Goal: Task Accomplishment & Management: Complete application form

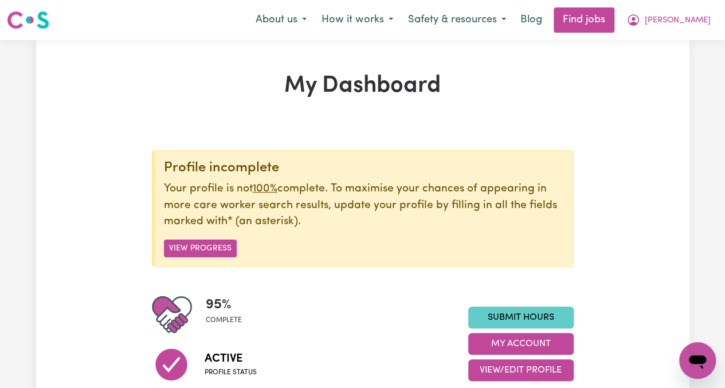
click at [525, 317] on link "Submit Hours" at bounding box center [520, 317] width 105 height 22
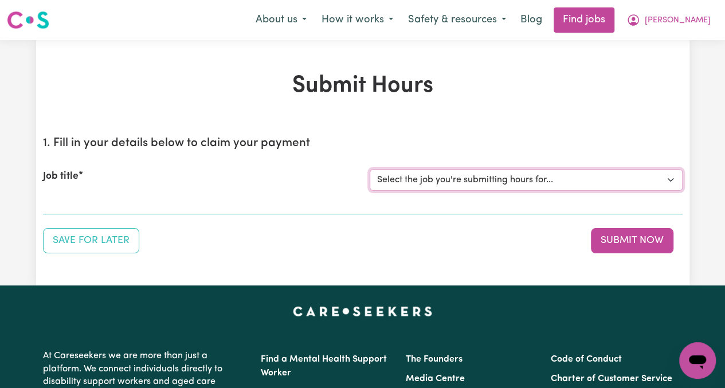
click at [411, 185] on select "Select the job you're submitting hours for... [[PERSON_NAME]] [DEMOGRAPHIC_DATA…" at bounding box center [525, 180] width 313 height 22
select select "13794"
click at [369, 169] on select "Select the job you're submitting hours for... [[PERSON_NAME]] [DEMOGRAPHIC_DATA…" at bounding box center [525, 180] width 313 height 22
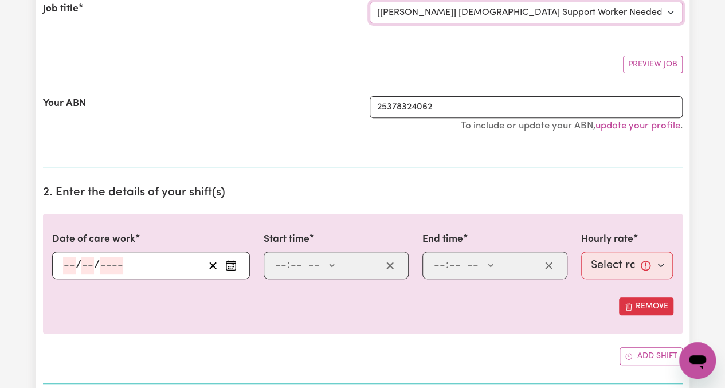
scroll to position [172, 0]
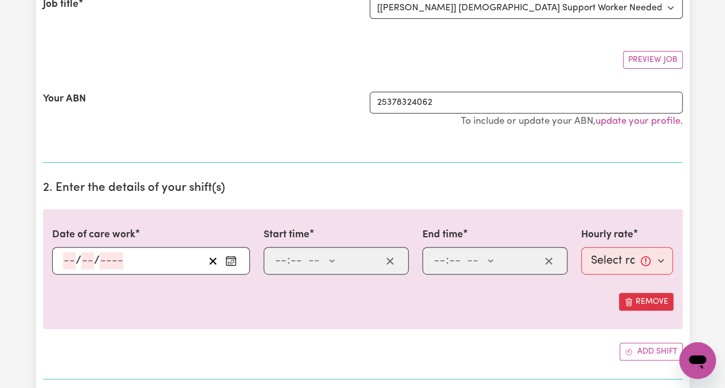
click at [235, 257] on rect "Enter the date of care work" at bounding box center [230, 261] width 9 height 9
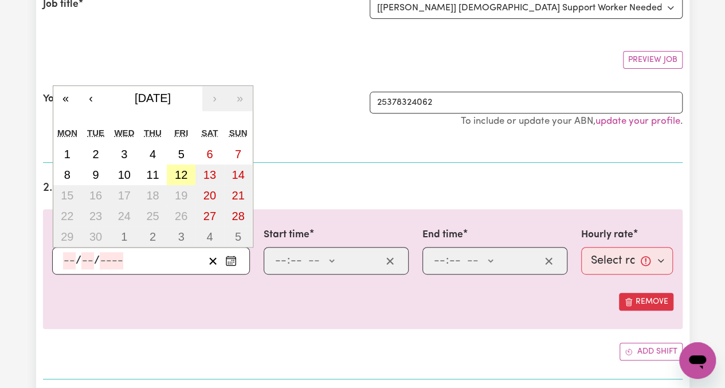
click at [183, 171] on abbr "12" at bounding box center [181, 174] width 13 height 13
type input "[DATE]"
type input "12"
type input "9"
type input "2025"
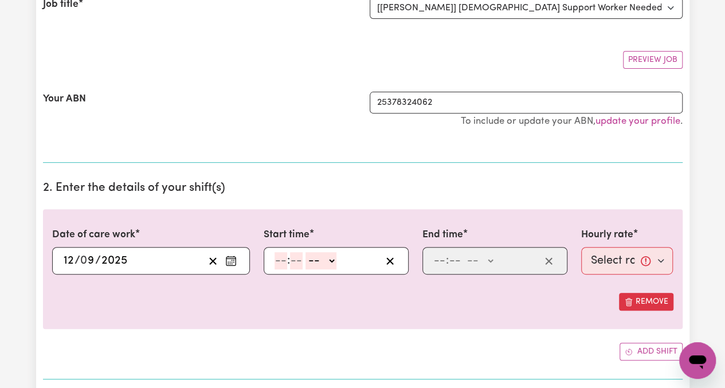
click at [275, 257] on input "number" at bounding box center [280, 260] width 13 height 17
type input "9"
type input "0"
select select "am"
type input "09:00"
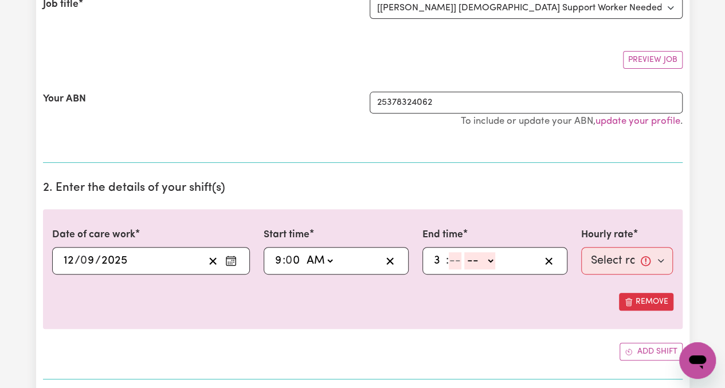
type input "3"
type input "0"
select select "am"
type input "03:00"
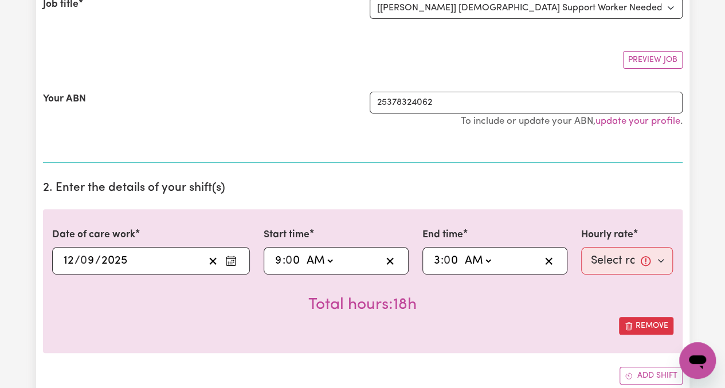
select select "pm"
type input "15:00"
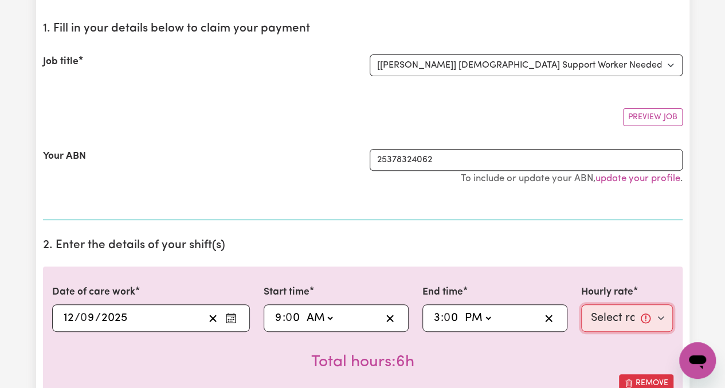
click at [621, 320] on select "Select rate... $65.21 (Weekday) $144.88 (Public Holiday) $71.85 (Evening Care)" at bounding box center [627, 317] width 92 height 27
select select "65.21-Weekday"
click at [581, 304] on select "Select rate... $65.21 (Weekday) $144.88 (Public Holiday) $71.85 (Evening Care)" at bounding box center [627, 317] width 92 height 27
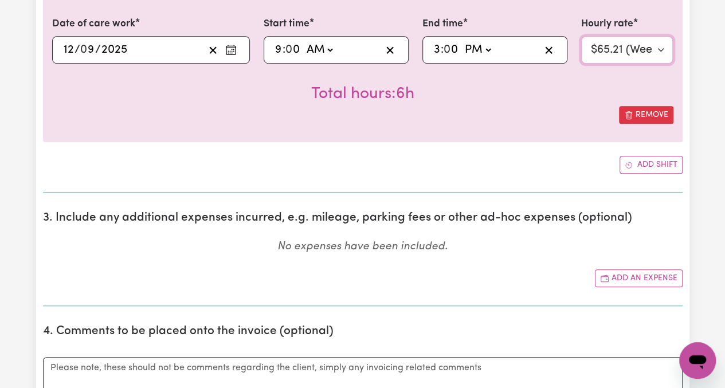
scroll to position [401, 0]
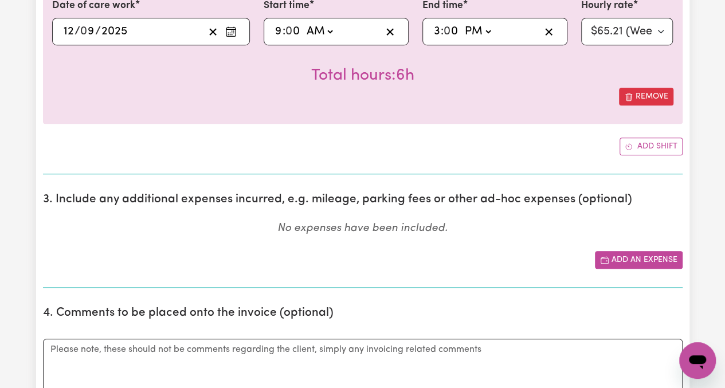
click at [643, 257] on button "Add an expense" at bounding box center [639, 260] width 88 height 18
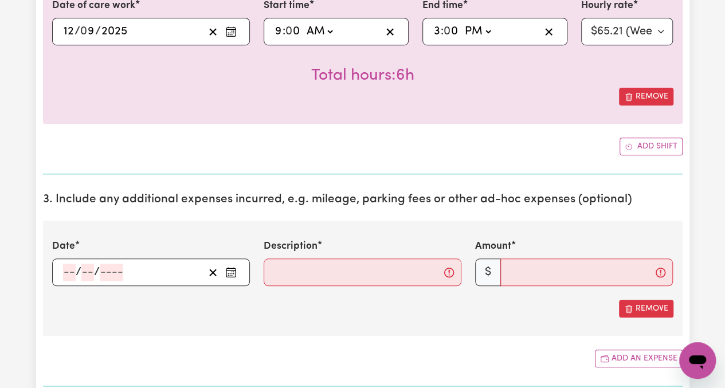
click at [234, 269] on icon "Enter the date of expense" at bounding box center [230, 271] width 11 height 11
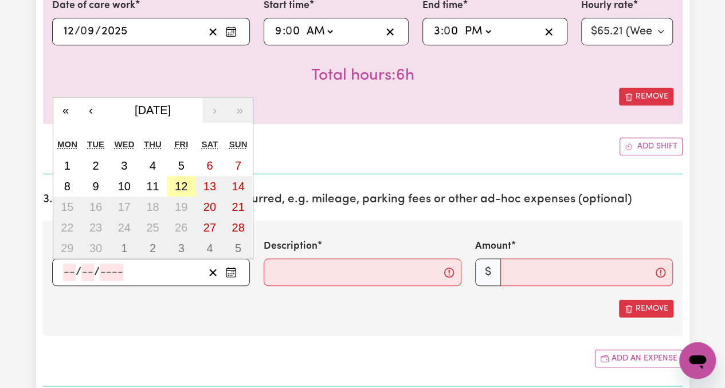
click at [180, 186] on abbr "12" at bounding box center [181, 186] width 13 height 13
type input "[DATE]"
type input "12"
type input "9"
type input "2025"
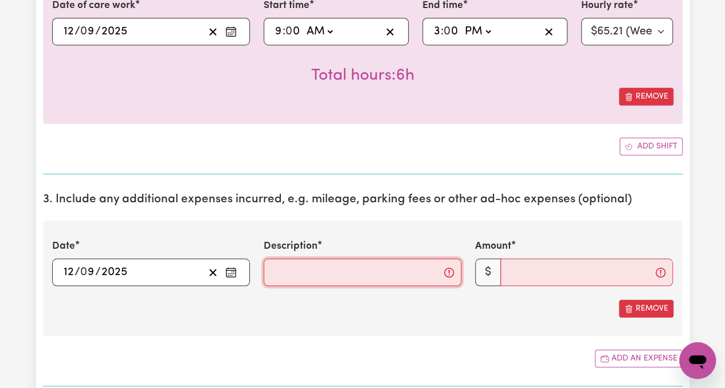
click at [301, 272] on input "Description" at bounding box center [362, 271] width 198 height 27
type input "Travel"
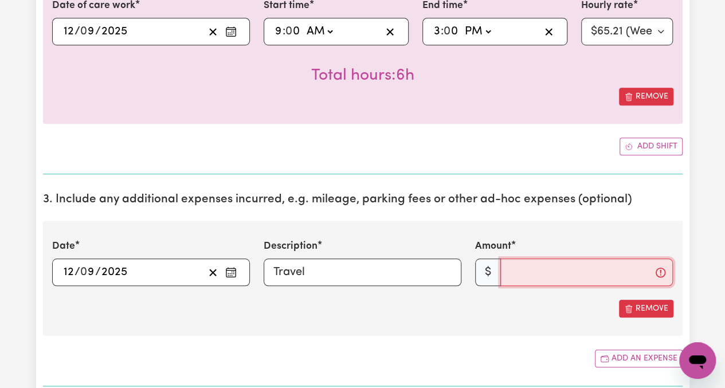
click at [530, 271] on input "Amount" at bounding box center [586, 271] width 172 height 27
click at [518, 273] on input "Amount" at bounding box center [586, 271] width 172 height 27
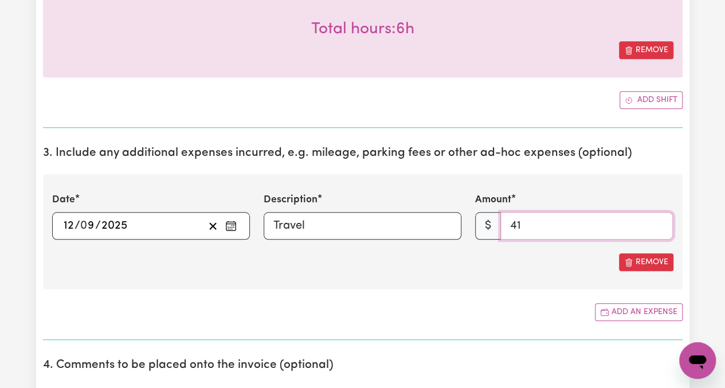
scroll to position [458, 0]
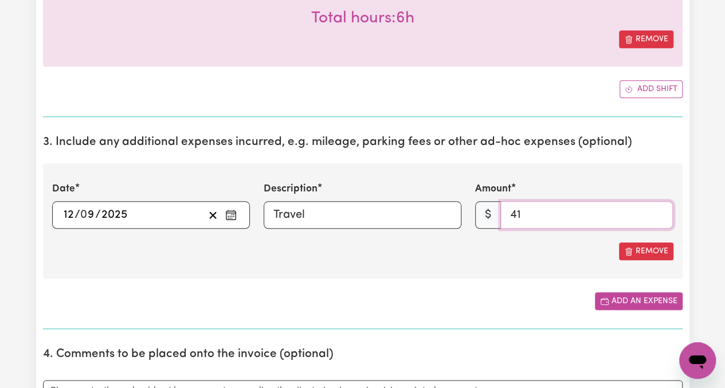
type input "41"
click at [631, 295] on button "Add an expense" at bounding box center [639, 301] width 88 height 18
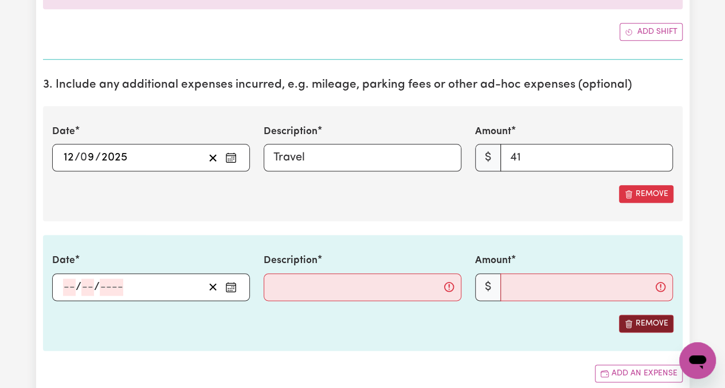
click at [638, 318] on div "Date / / Description Amount $ Remove" at bounding box center [362, 292] width 639 height 115
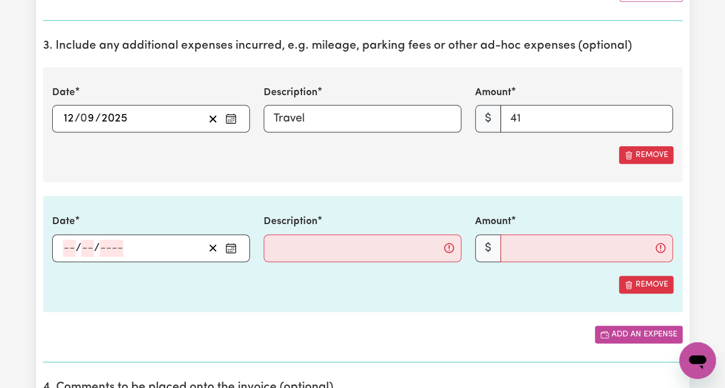
scroll to position [573, 0]
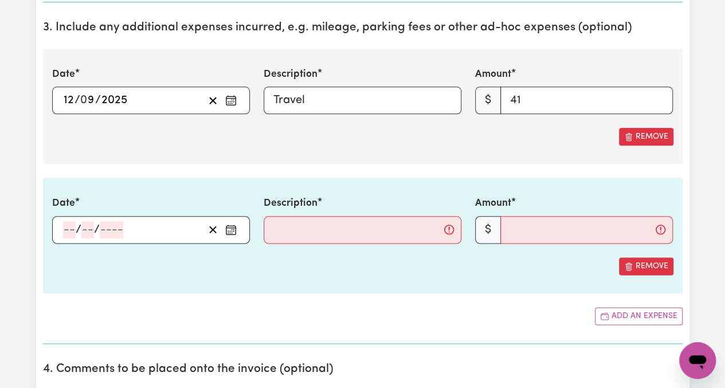
click at [652, 262] on button "Remove" at bounding box center [646, 266] width 54 height 18
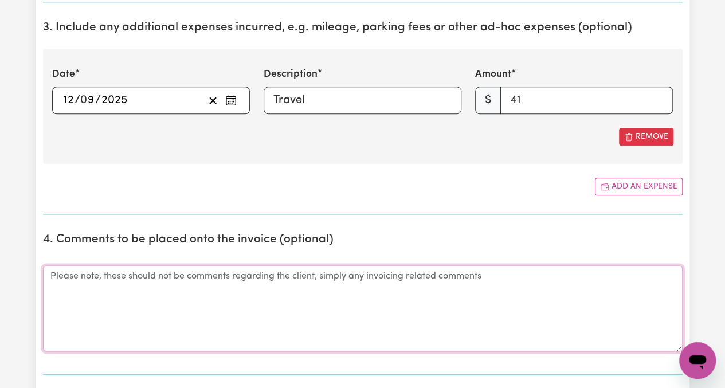
click at [252, 306] on textarea "Comments" at bounding box center [362, 308] width 639 height 86
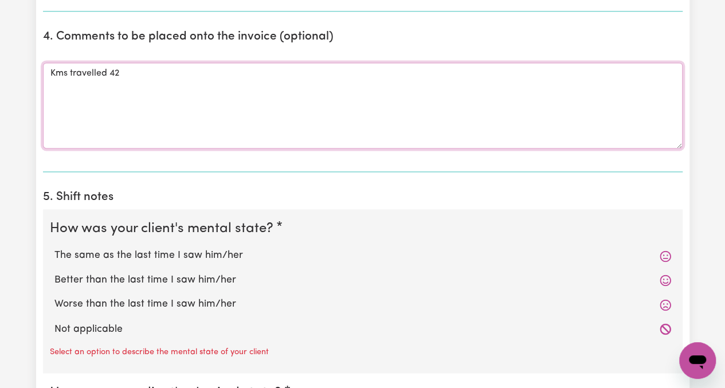
scroll to position [802, 0]
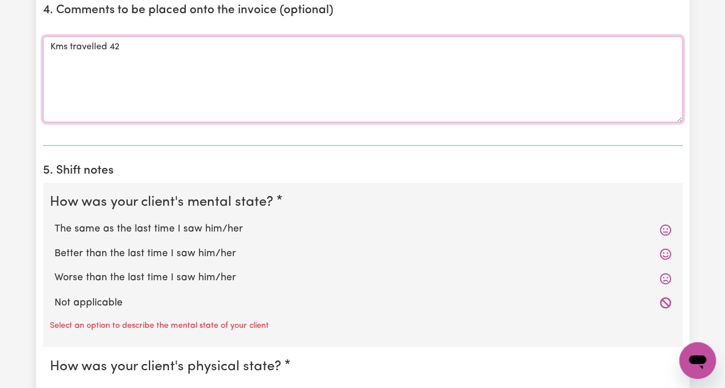
type textarea "Kms travelled 42"
click at [182, 228] on label "The same as the last time I saw him/her" at bounding box center [362, 229] width 616 height 15
click at [54, 222] on input "The same as the last time I saw him/her" at bounding box center [54, 221] width 1 height 1
radio input "true"
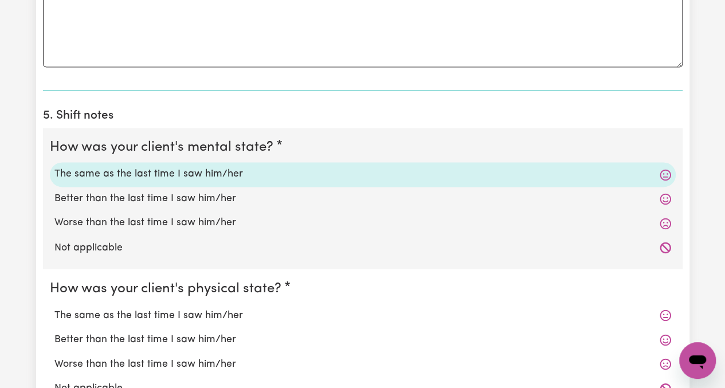
scroll to position [916, 0]
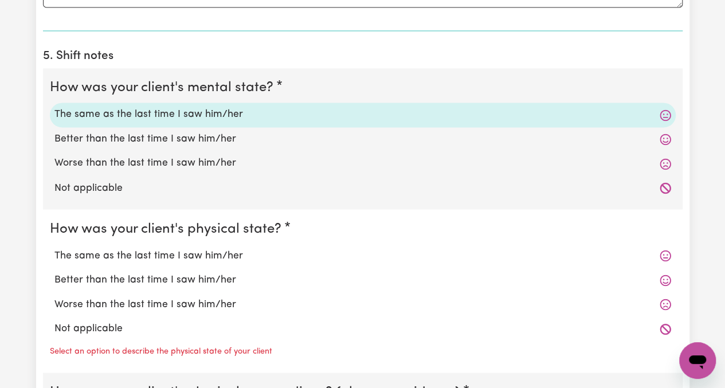
click at [121, 256] on label "The same as the last time I saw him/her" at bounding box center [362, 255] width 616 height 15
click at [54, 248] on input "The same as the last time I saw him/her" at bounding box center [54, 247] width 1 height 1
radio input "true"
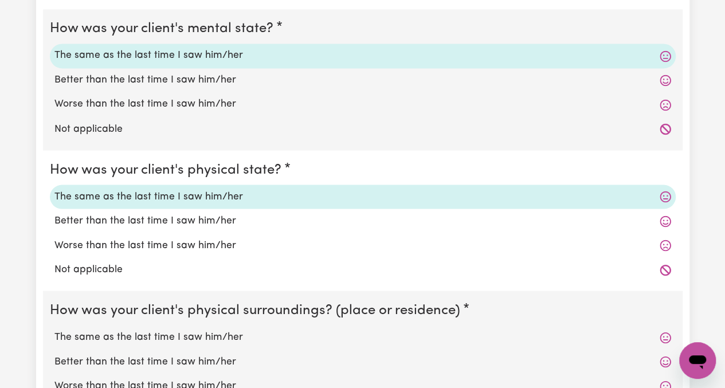
scroll to position [1088, 0]
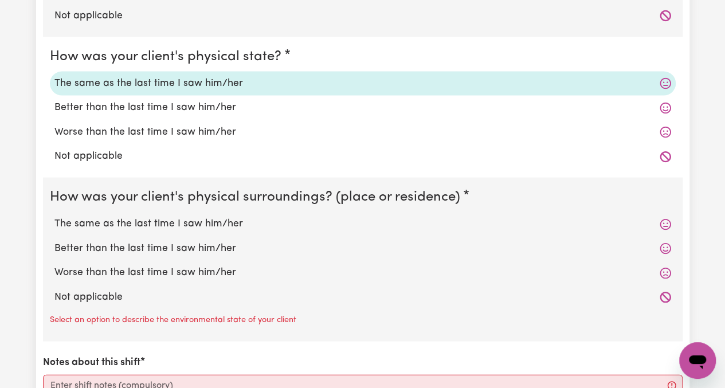
click at [143, 218] on label "The same as the last time I saw him/her" at bounding box center [362, 224] width 616 height 15
click at [54, 217] on input "The same as the last time I saw him/her" at bounding box center [54, 216] width 1 height 1
radio input "true"
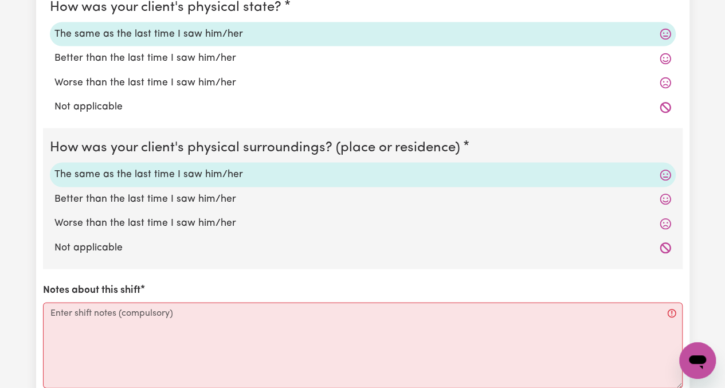
scroll to position [1203, 0]
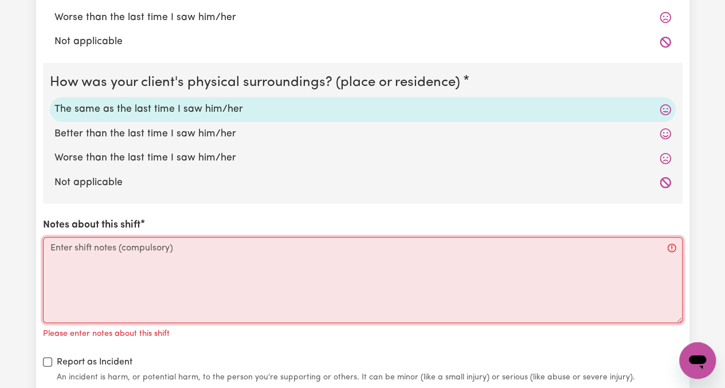
click at [131, 241] on textarea "Notes about this shift" at bounding box center [362, 280] width 639 height 86
paste textarea "Picked Rose up from her home in [GEOGRAPHIC_DATA]. Stopped to grab a coffee tog…"
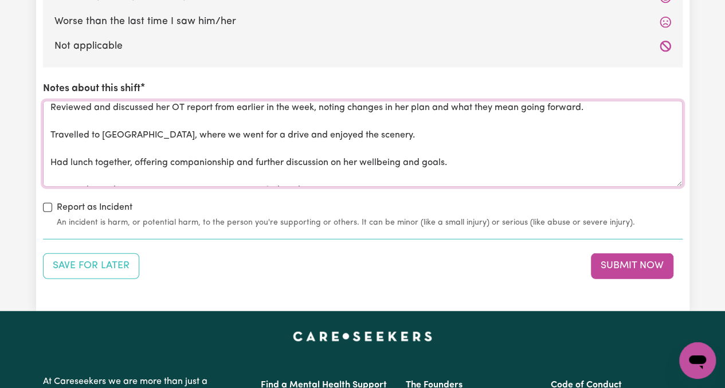
scroll to position [1489, 0]
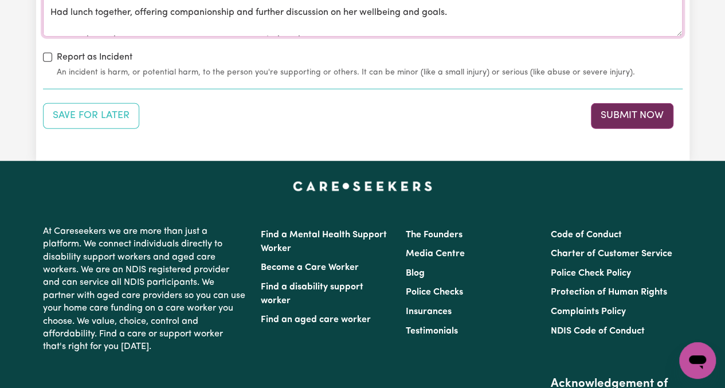
type textarea "Picked Rose up from her home in [GEOGRAPHIC_DATA]. Stopped to grab a coffee tog…"
click at [630, 112] on button "Submit Now" at bounding box center [632, 115] width 82 height 25
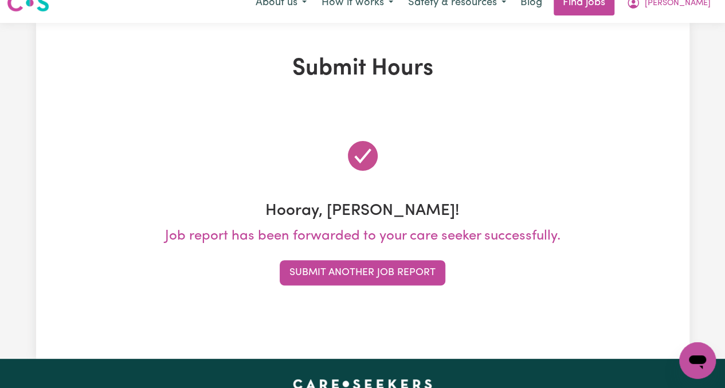
scroll to position [0, 0]
